Goal: Obtain resource: Obtain resource

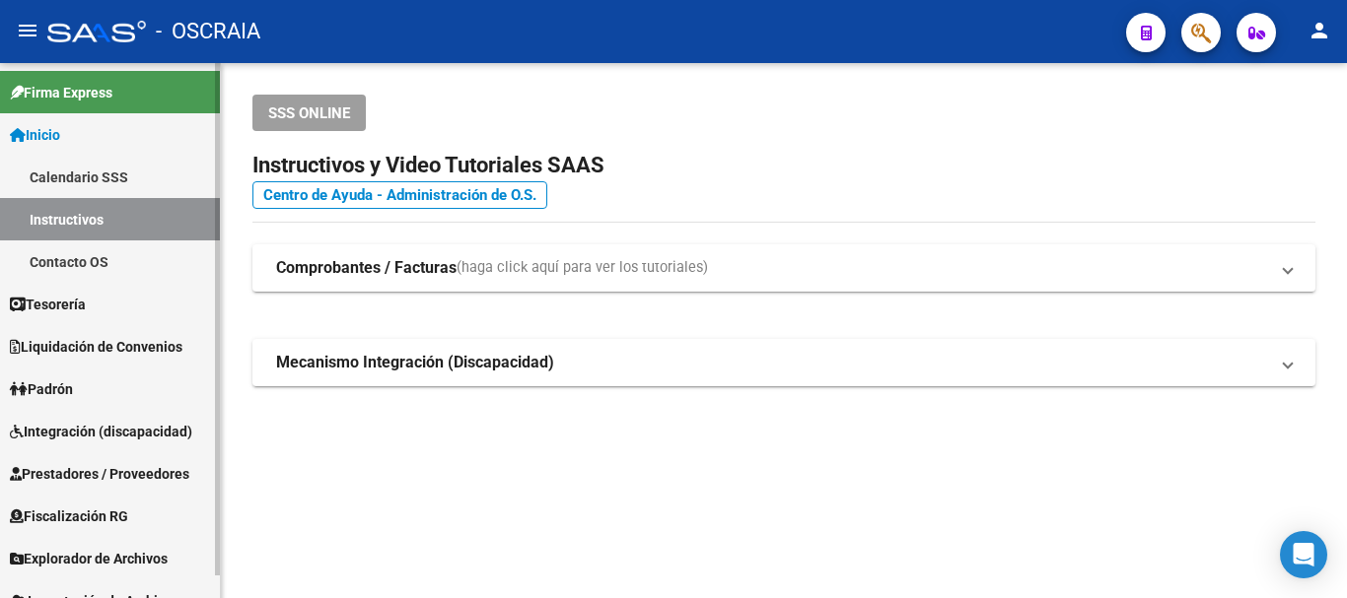
scroll to position [24, 0]
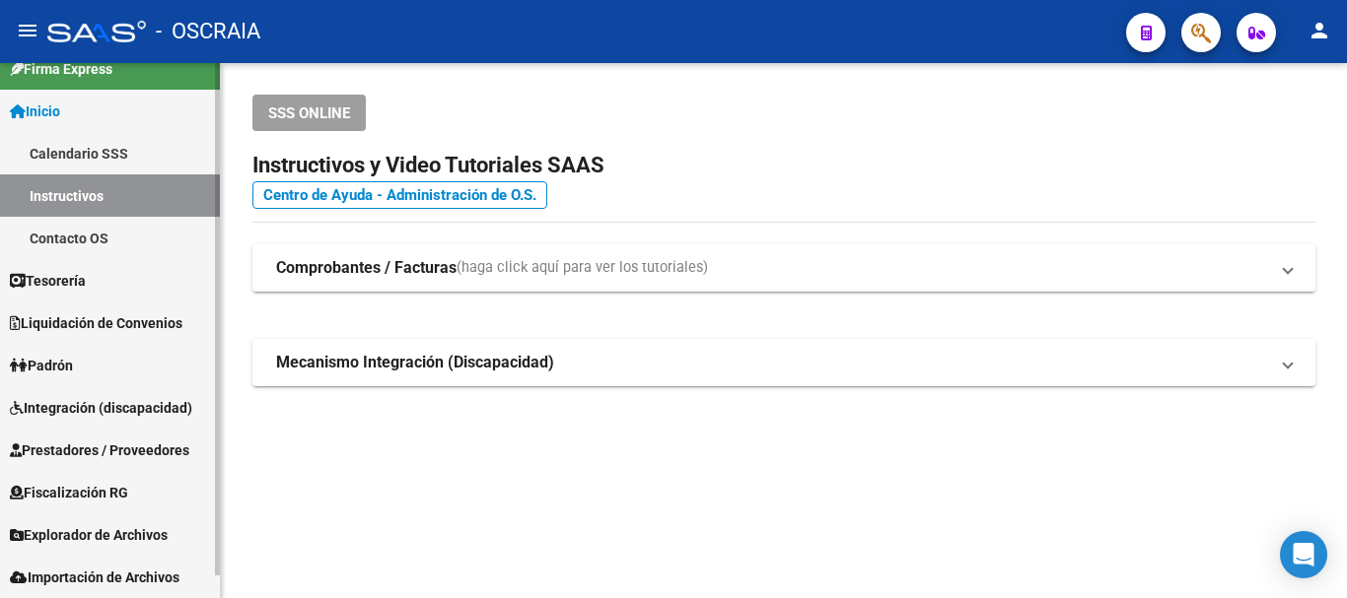
click at [106, 311] on link "Liquidación de Convenios" at bounding box center [110, 323] width 220 height 42
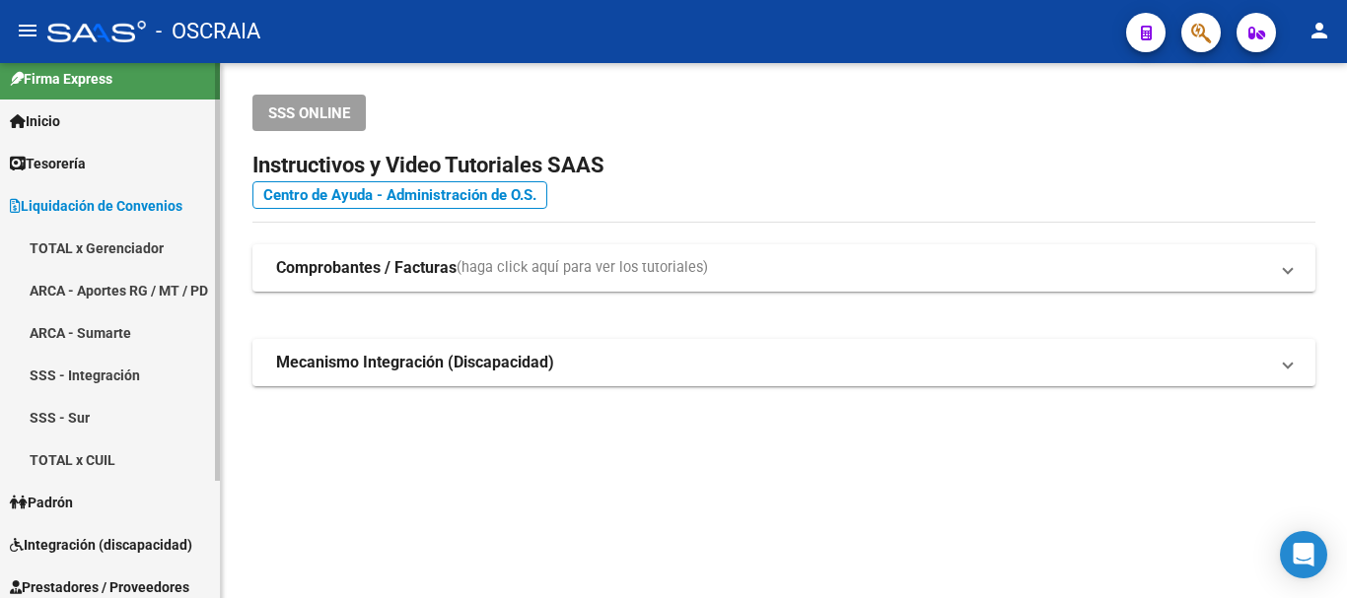
scroll to position [0, 0]
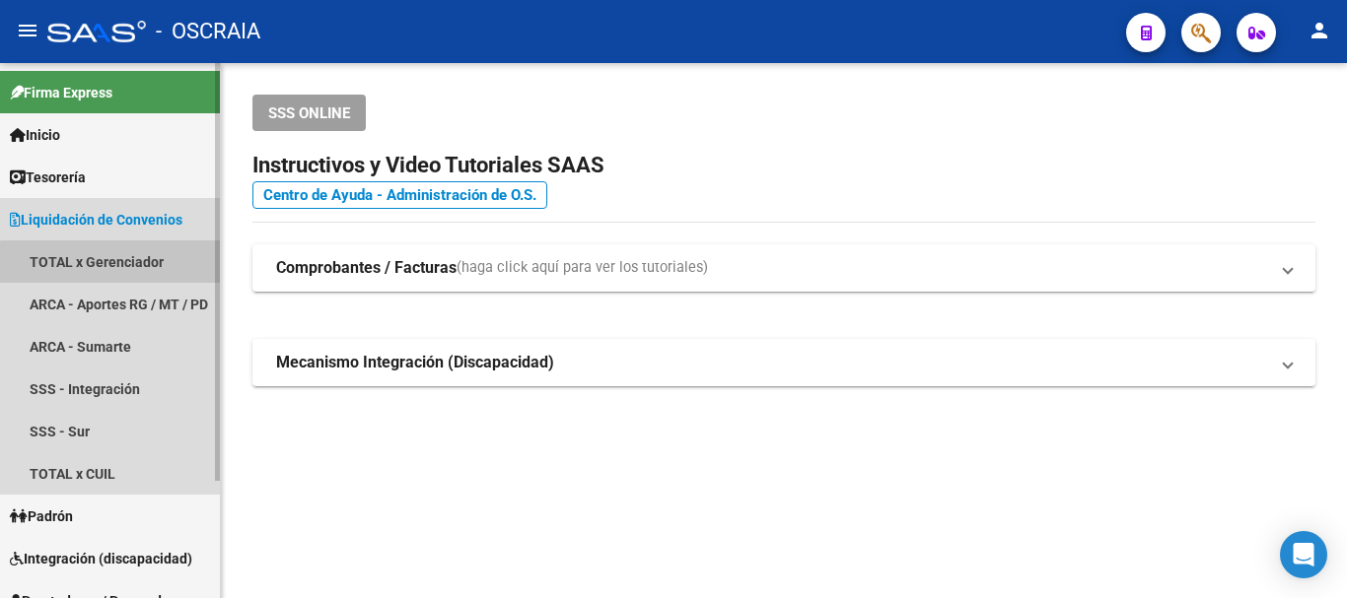
click at [116, 268] on link "TOTAL x Gerenciador" at bounding box center [110, 262] width 220 height 42
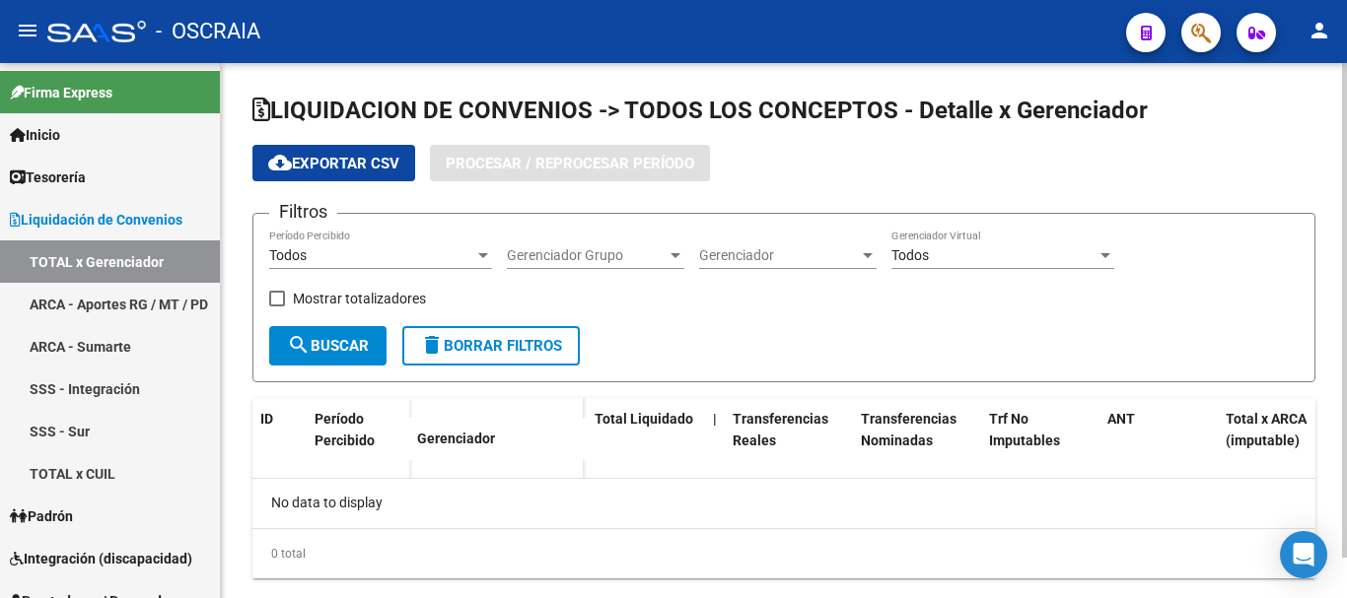
checkbox input "true"
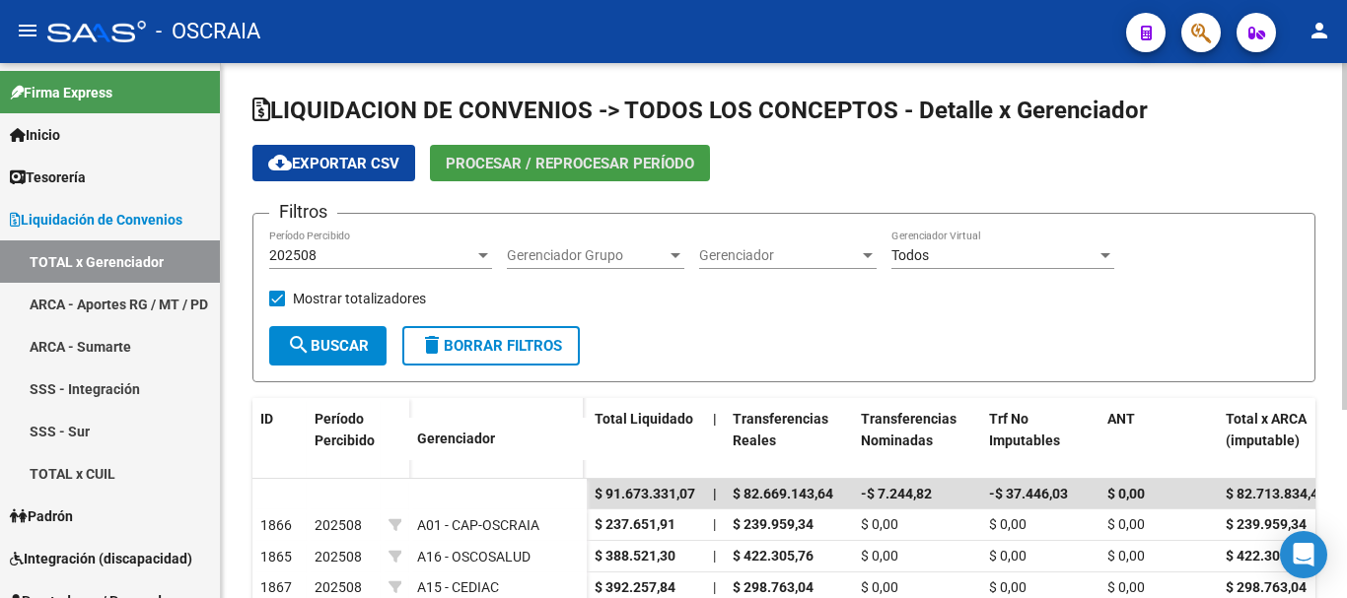
click at [565, 172] on span "Procesar / Reprocesar período" at bounding box center [570, 164] width 248 height 18
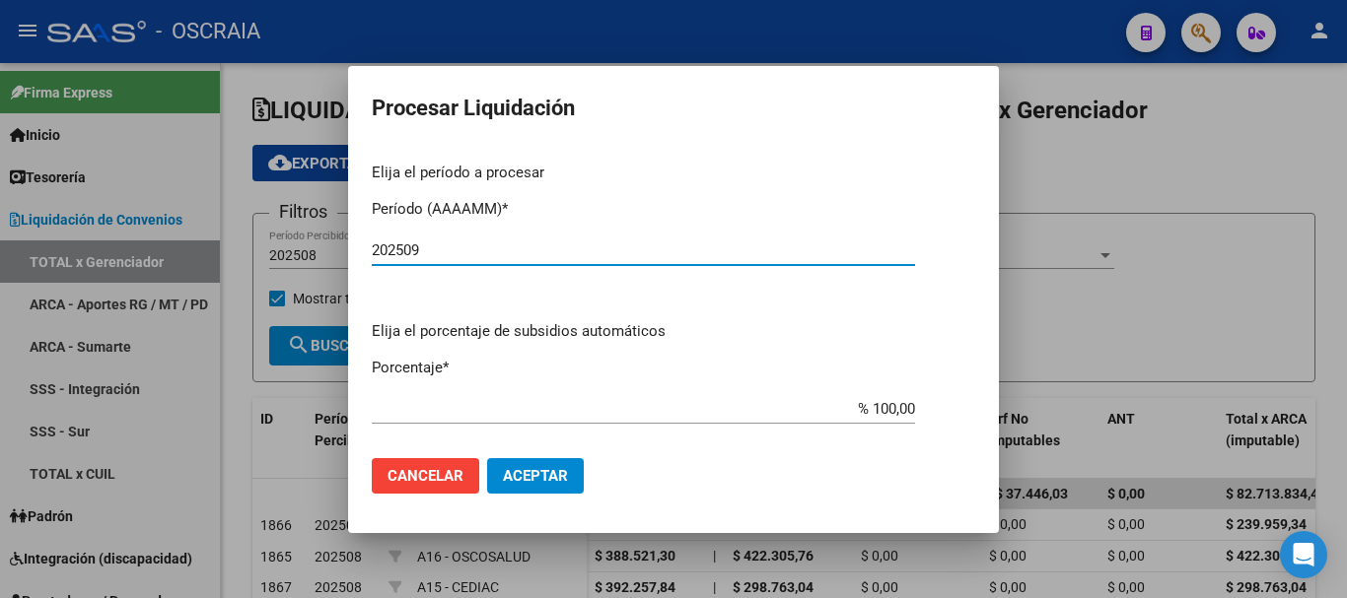
type input "202509"
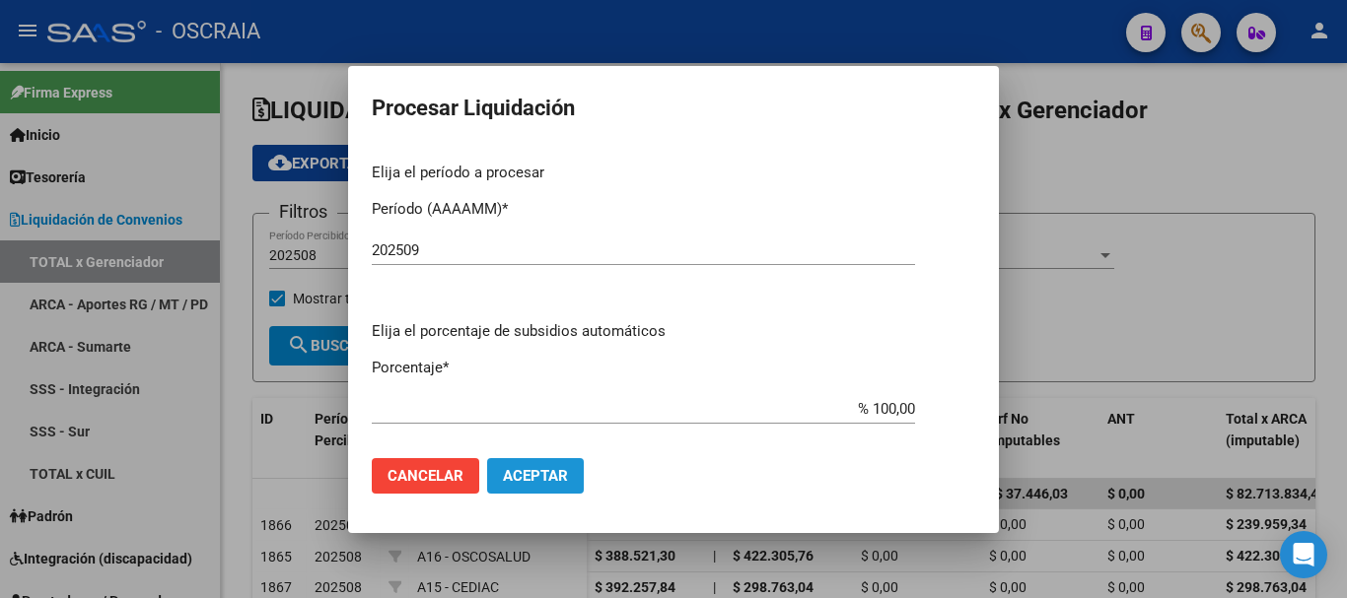
click at [535, 467] on span "Aceptar" at bounding box center [535, 476] width 65 height 18
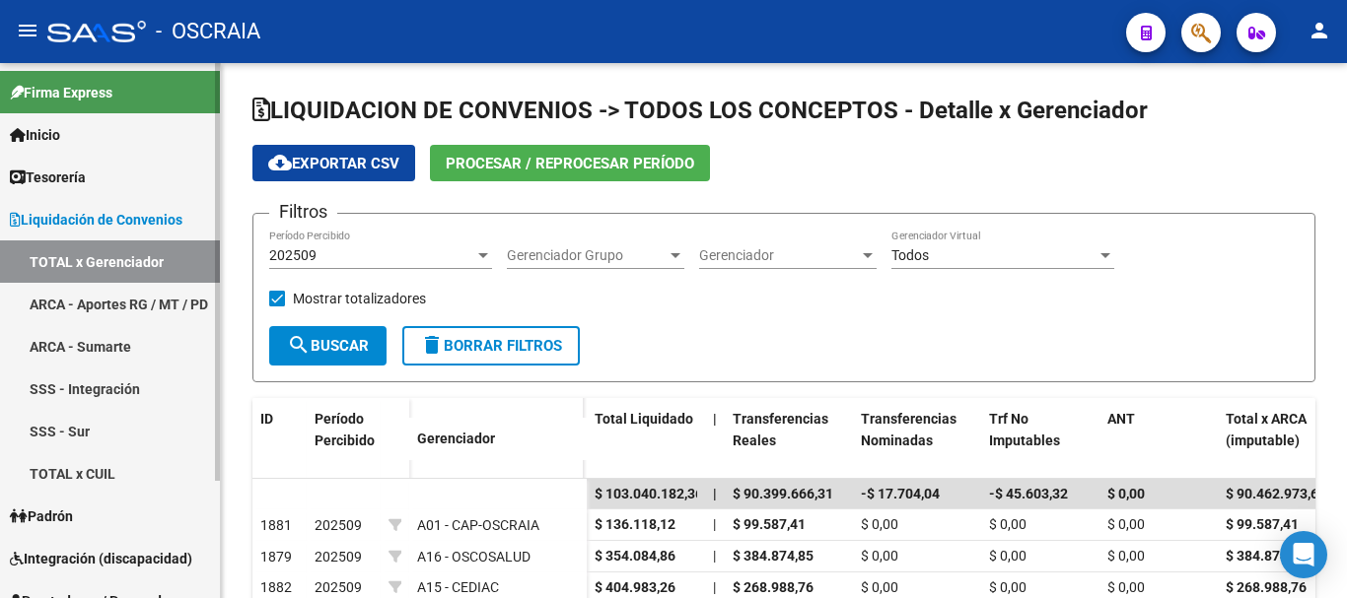
click at [119, 469] on link "TOTAL x CUIL" at bounding box center [110, 473] width 220 height 42
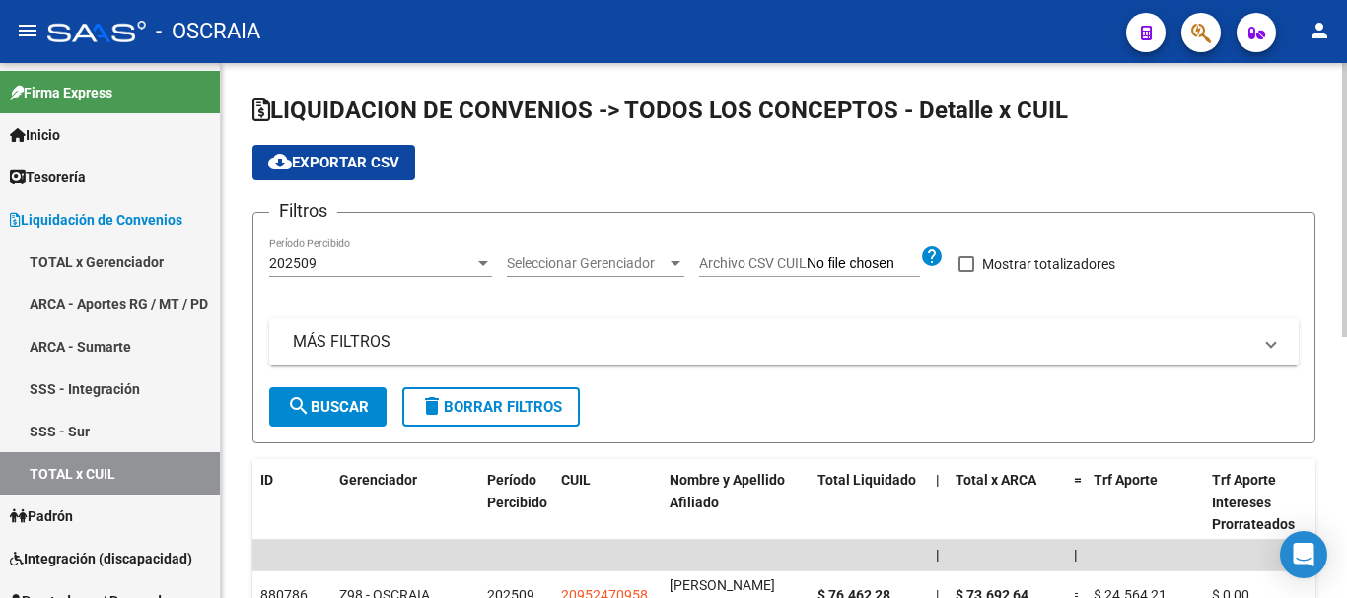
click at [505, 261] on div "Filtros 202509 Período Percibido Seleccionar Gerenciador Seleccionar Gerenciado…" at bounding box center [783, 308] width 1029 height 159
click at [526, 256] on span "Seleccionar Gerenciador" at bounding box center [587, 263] width 160 height 17
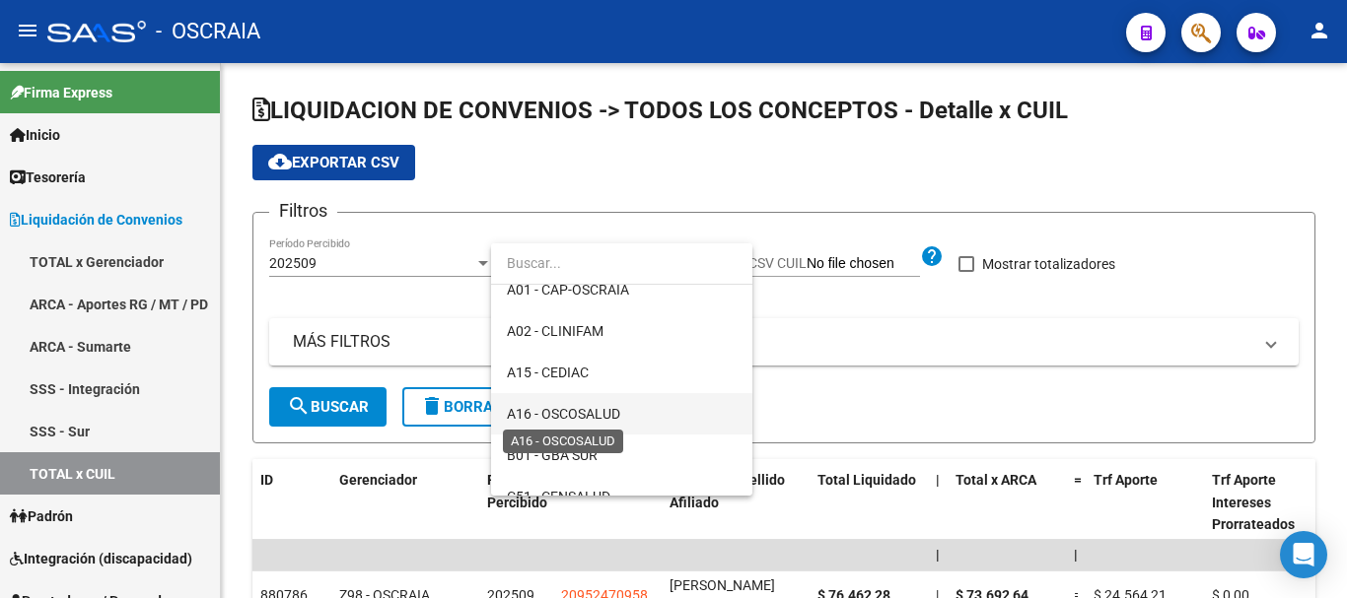
scroll to position [197, 0]
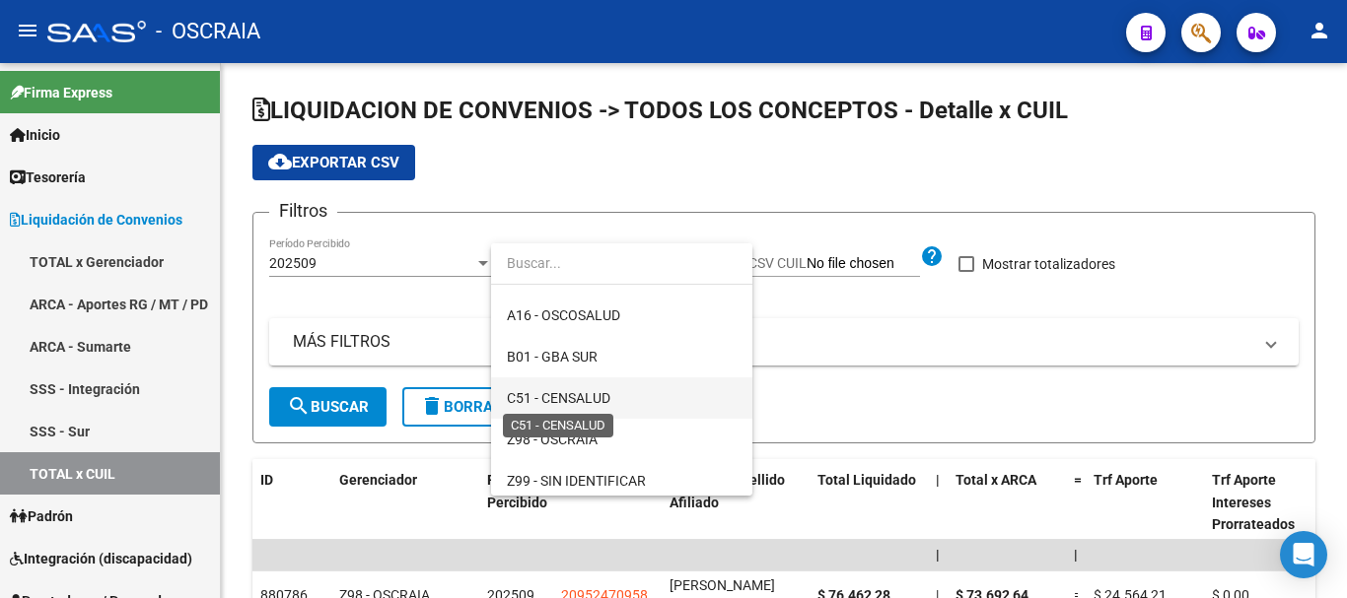
click at [604, 393] on span "C51 - CENSALUD" at bounding box center [559, 398] width 104 height 16
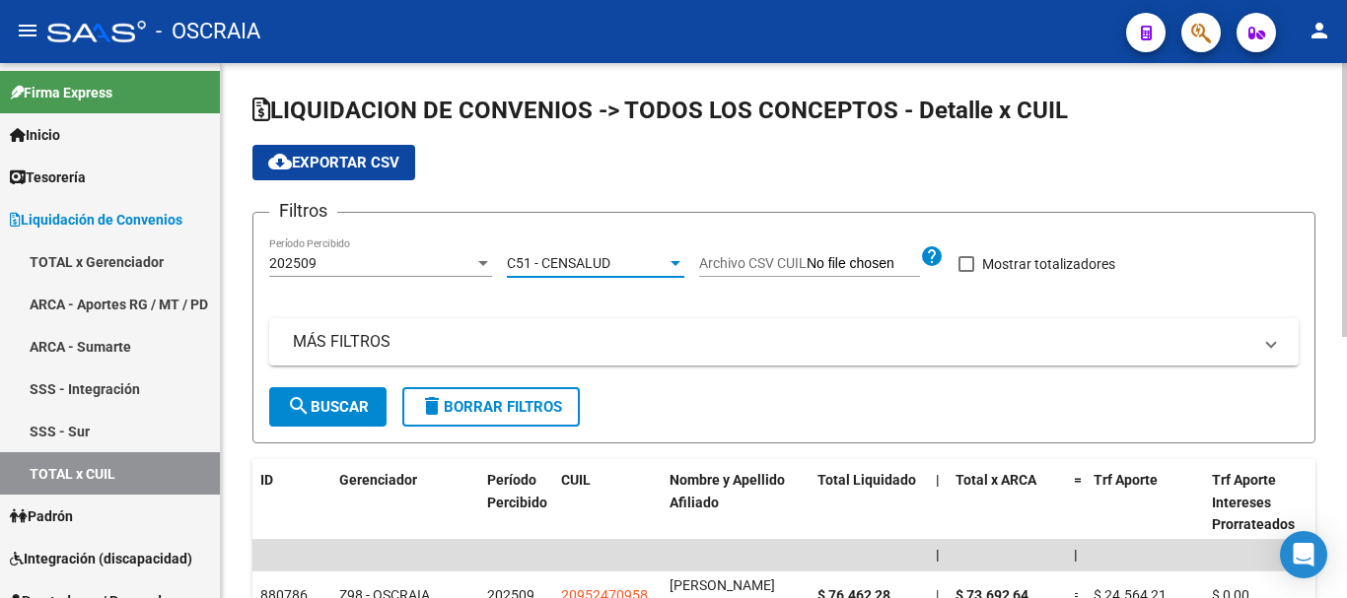
click at [322, 404] on span "search Buscar" at bounding box center [328, 407] width 82 height 18
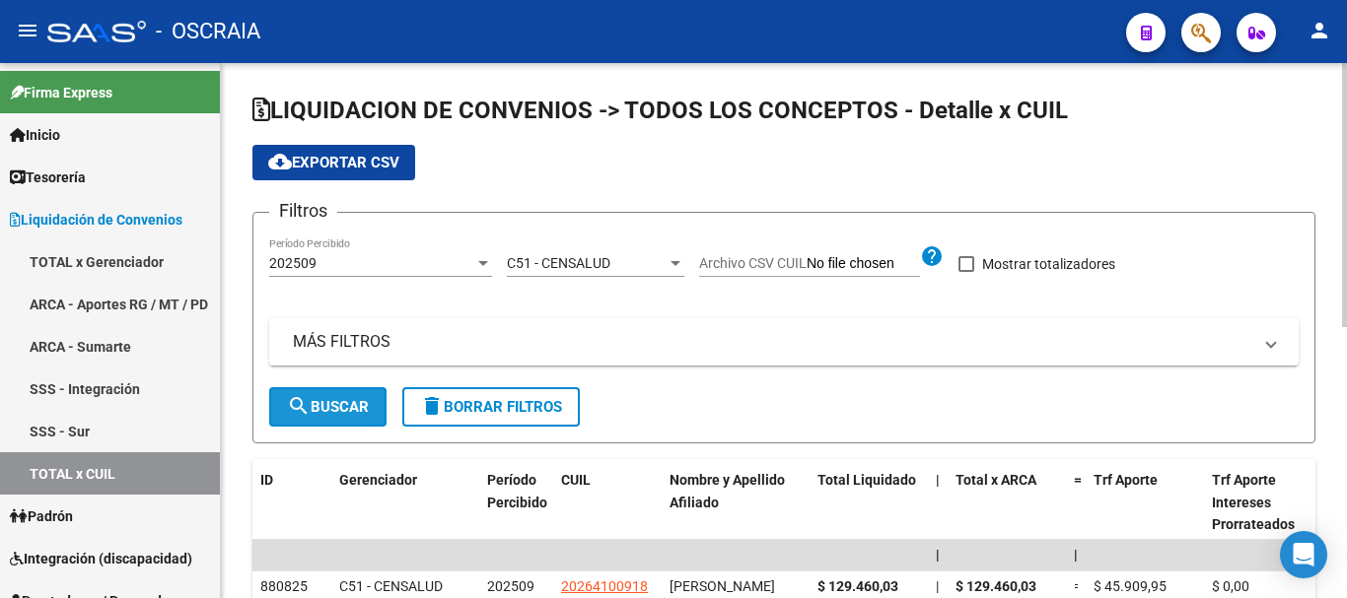
click at [323, 404] on span "search Buscar" at bounding box center [328, 407] width 82 height 18
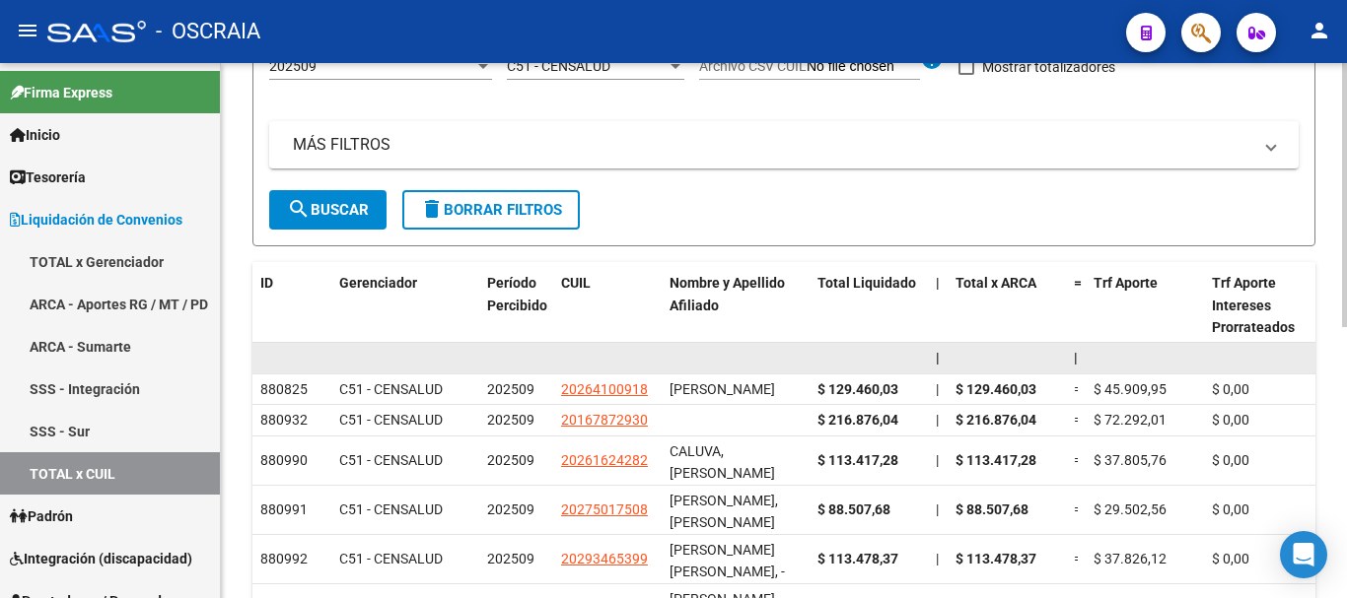
scroll to position [0, 0]
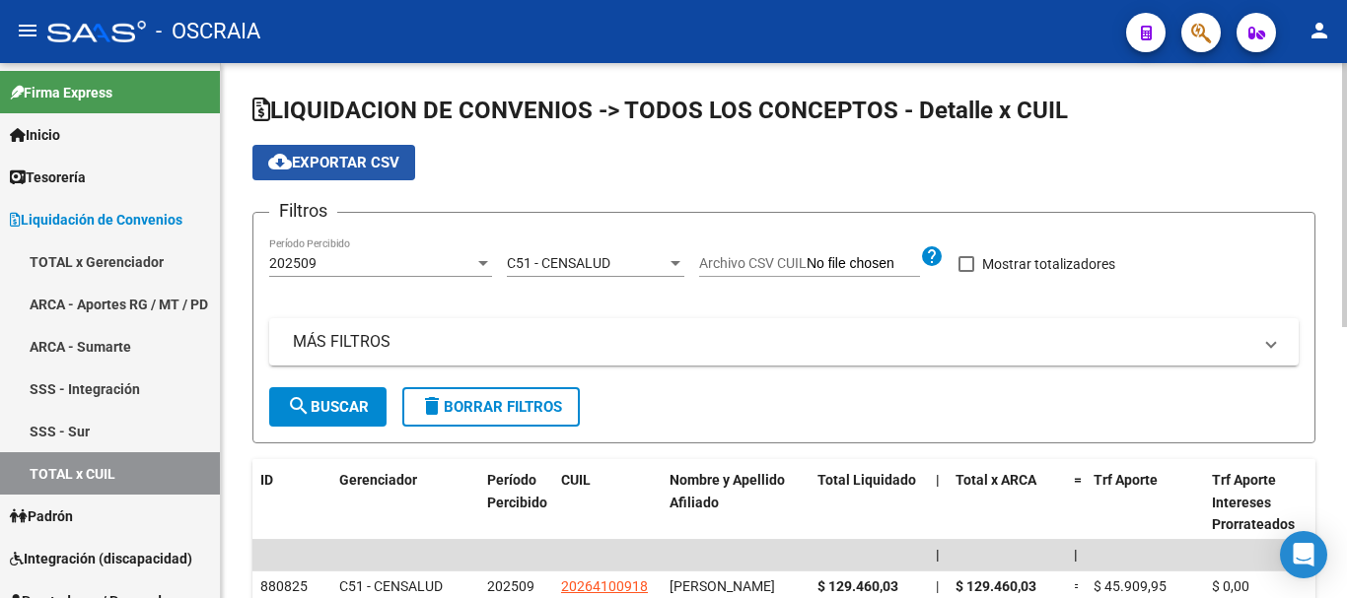
click at [363, 152] on button "cloud_download Exportar CSV" at bounding box center [333, 162] width 163 height 35
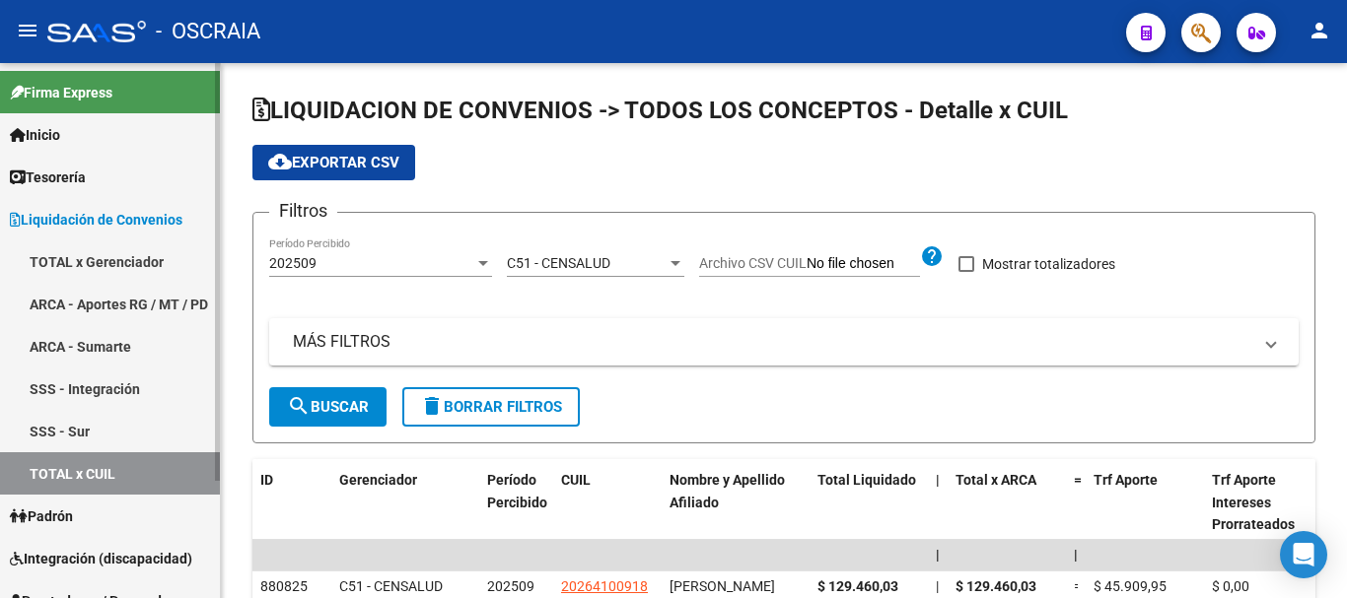
click at [145, 287] on link "ARCA - Aportes RG / MT / PD" at bounding box center [110, 304] width 220 height 42
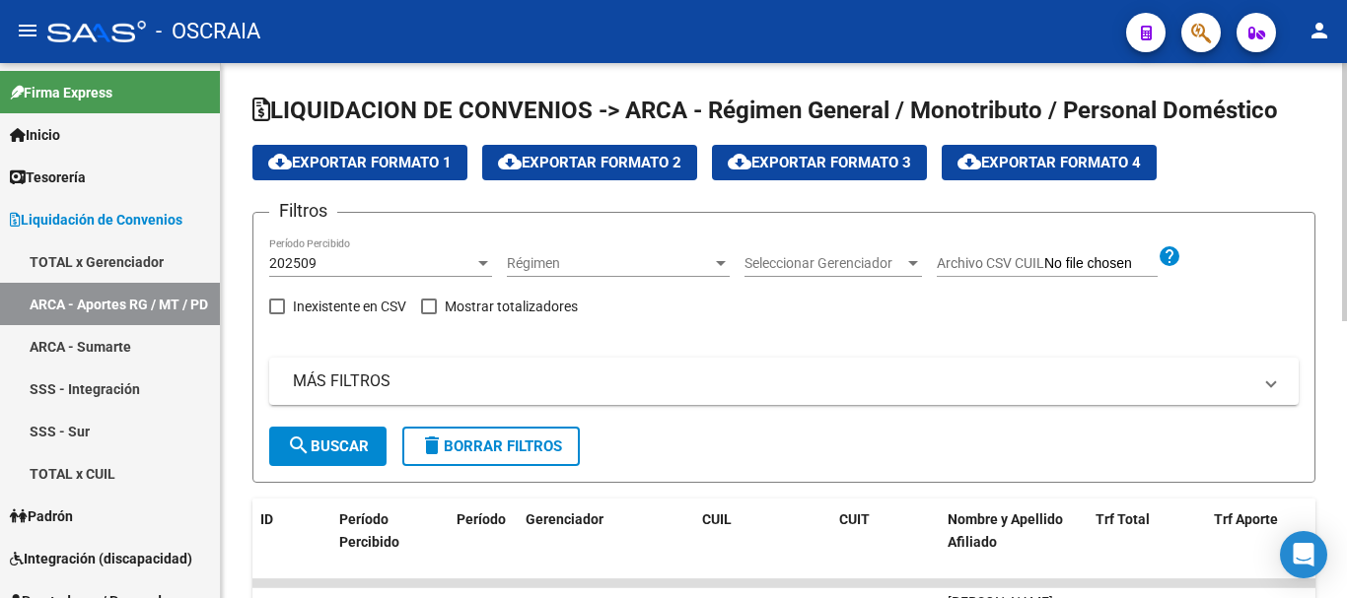
click at [803, 268] on span "Seleccionar Gerenciador" at bounding box center [824, 263] width 160 height 17
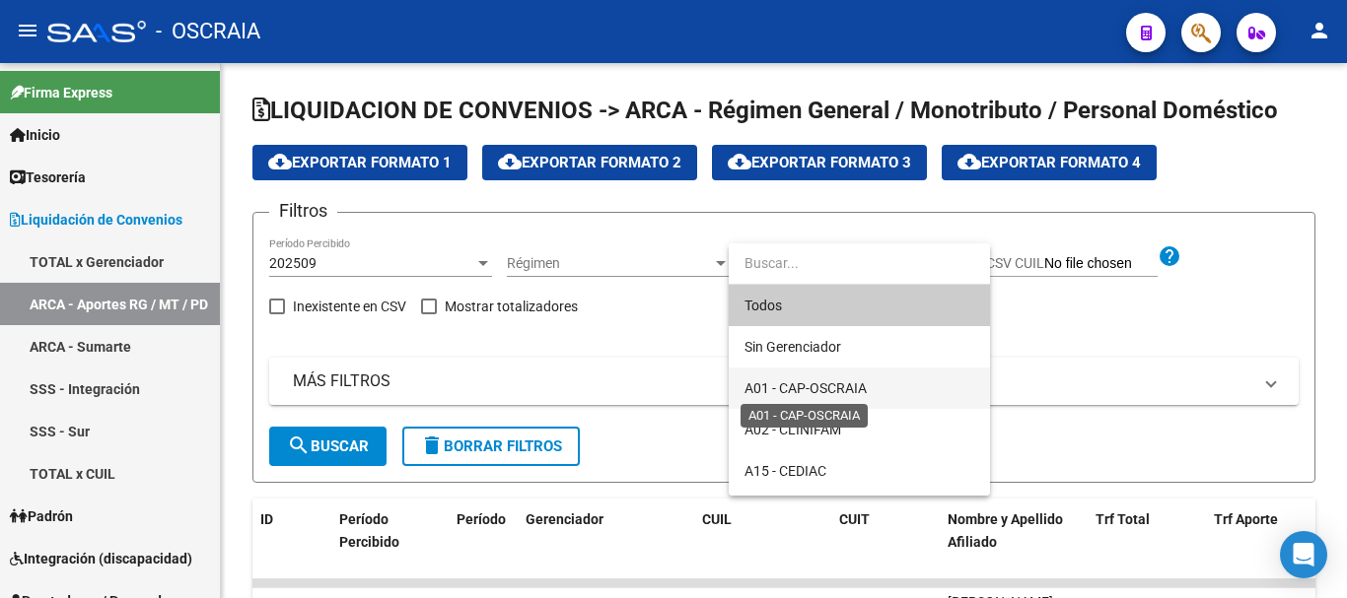
scroll to position [197, 0]
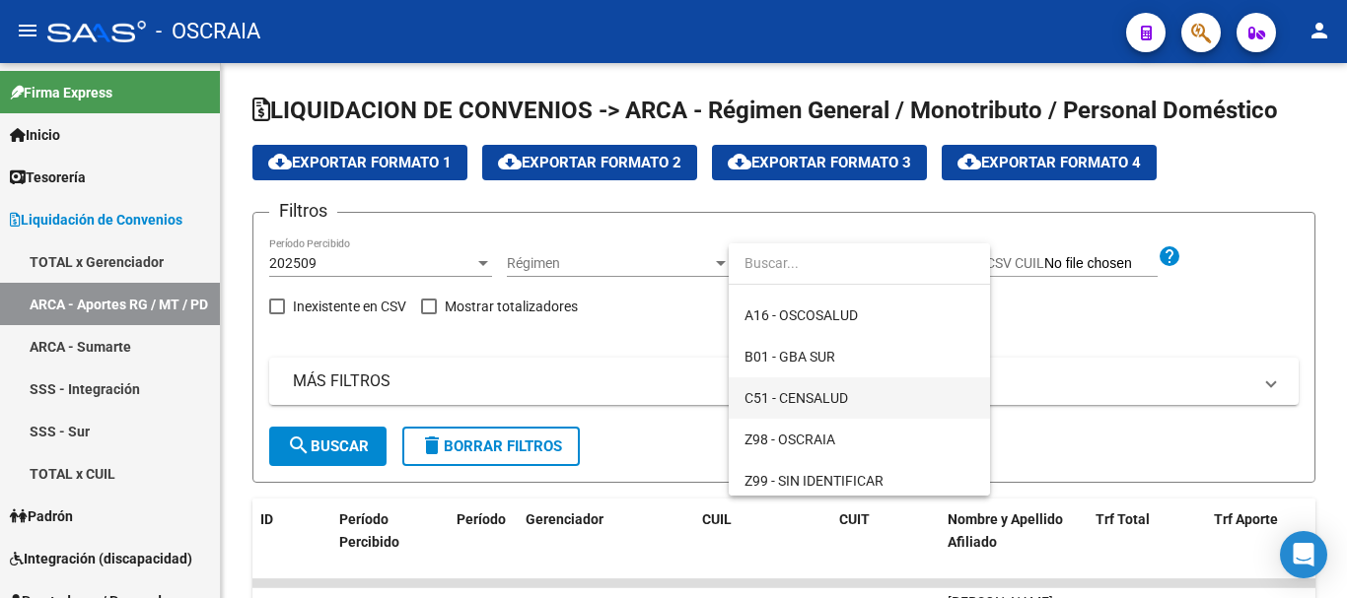
click at [819, 388] on span "C51 - CENSALUD" at bounding box center [859, 398] width 230 height 41
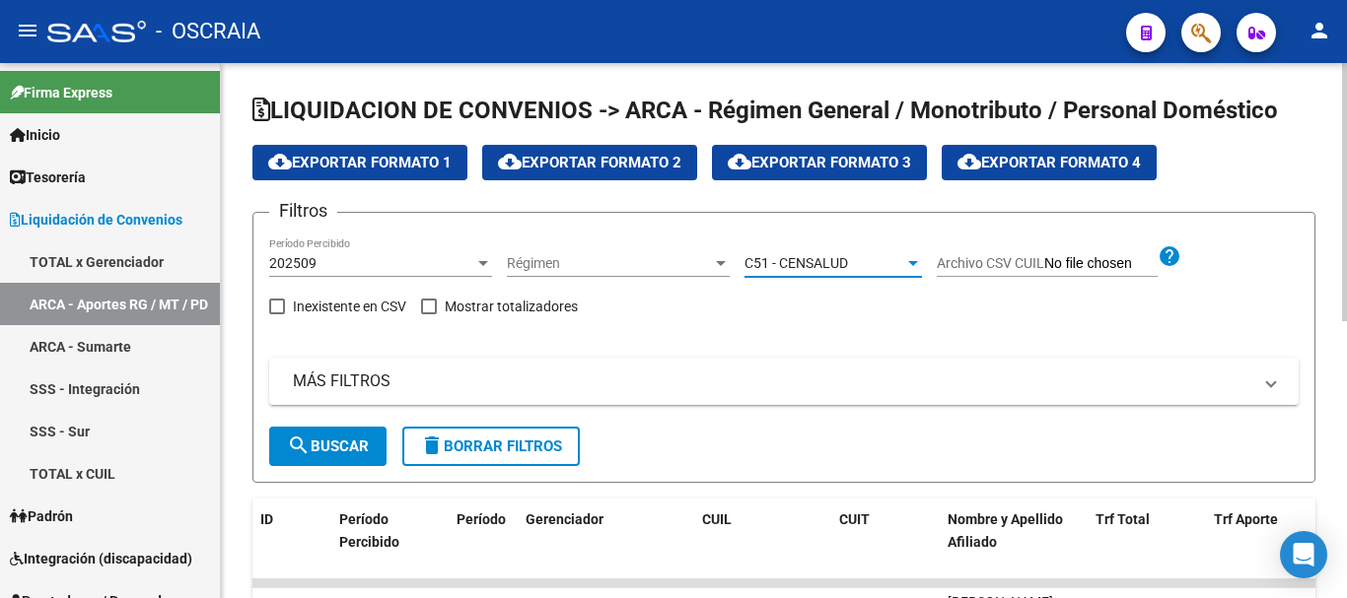
click at [352, 456] on button "search Buscar" at bounding box center [327, 446] width 117 height 39
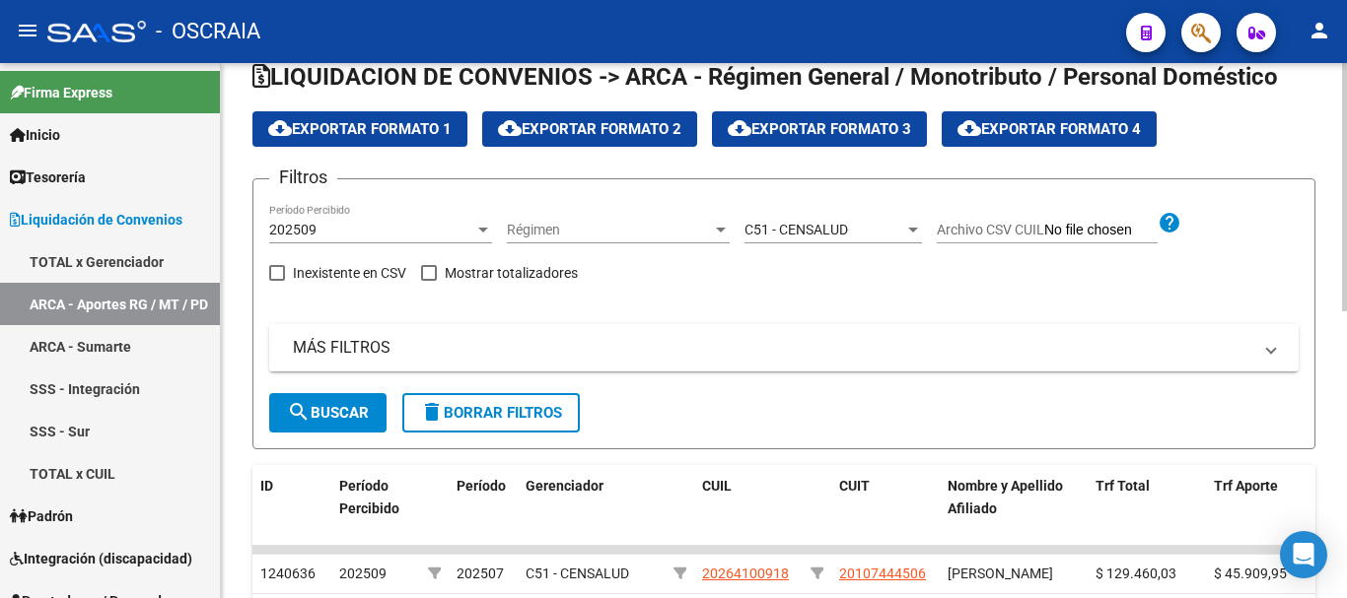
scroll to position [0, 0]
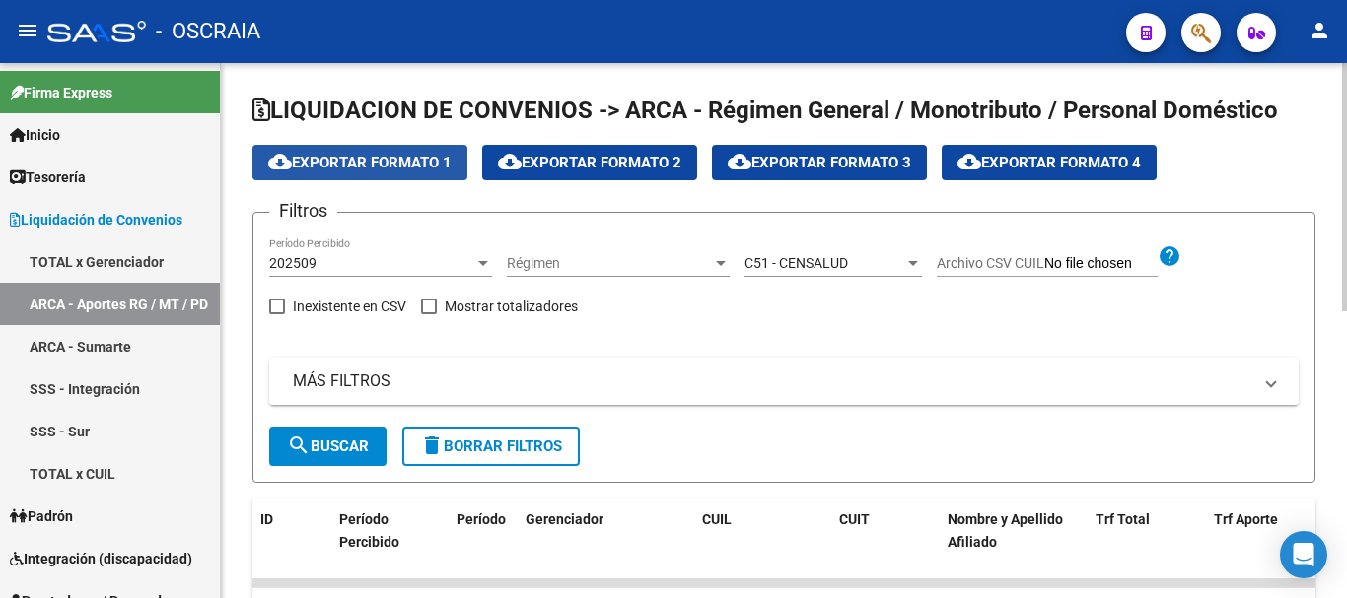
click at [398, 171] on span "cloud_download Exportar Formato 1" at bounding box center [359, 163] width 183 height 18
